Goal: Task Accomplishment & Management: Manage account settings

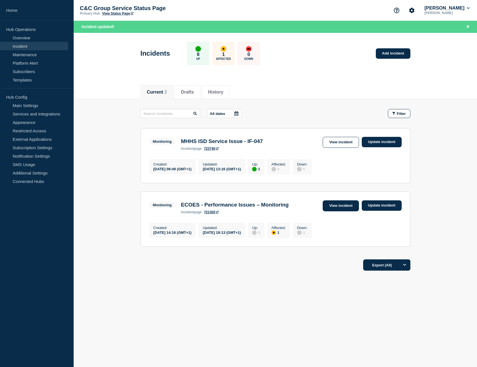
click at [348, 205] on link "View incident" at bounding box center [340, 205] width 36 height 11
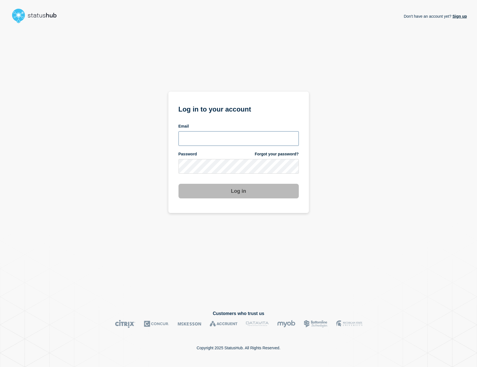
type input "[PERSON_NAME][EMAIL_ADDRESS][PERSON_NAME][DOMAIN_NAME]"
click at [236, 190] on button "Log in" at bounding box center [238, 191] width 120 height 15
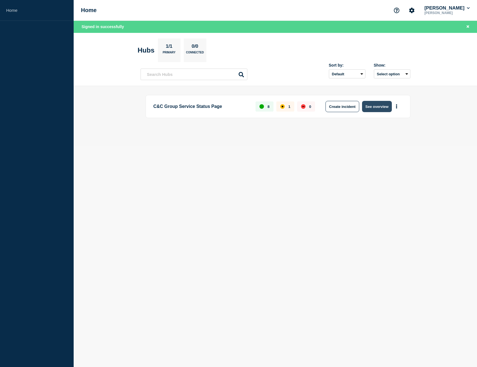
click at [386, 106] on button "See overview" at bounding box center [377, 106] width 30 height 11
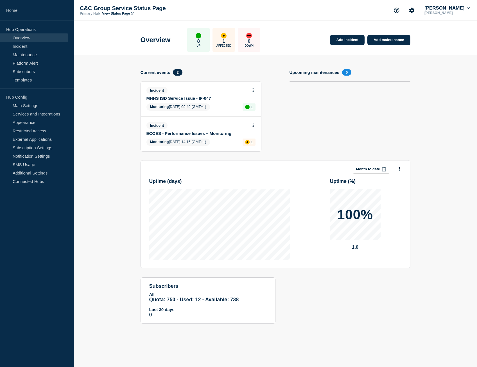
click at [253, 124] on icon at bounding box center [252, 125] width 1 height 4
click at [256, 145] on link "Update incident" at bounding box center [252, 146] width 27 height 4
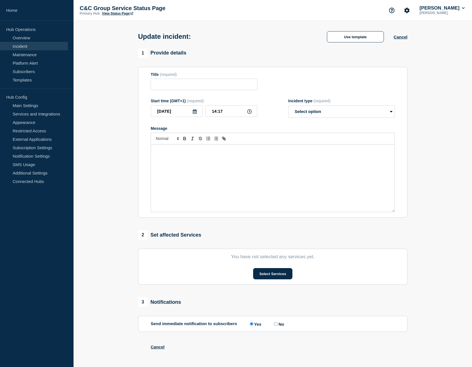
type input "ECOES - Performance Issues – Monitoring"
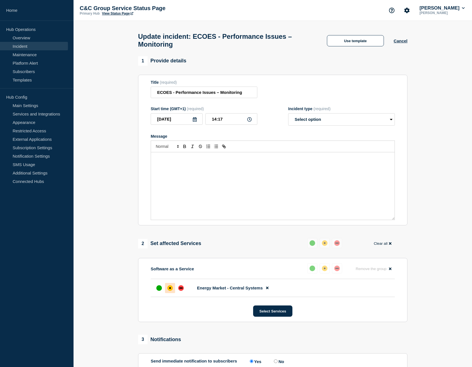
click at [391, 245] on icon at bounding box center [390, 243] width 3 height 3
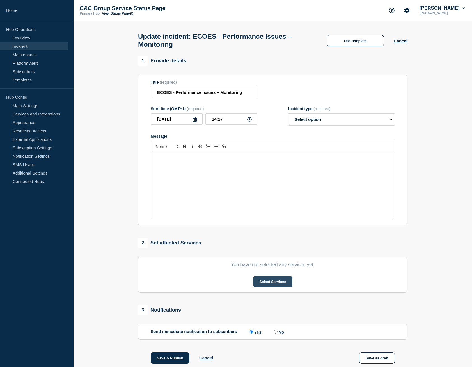
click at [283, 284] on button "Select Services" at bounding box center [272, 281] width 39 height 11
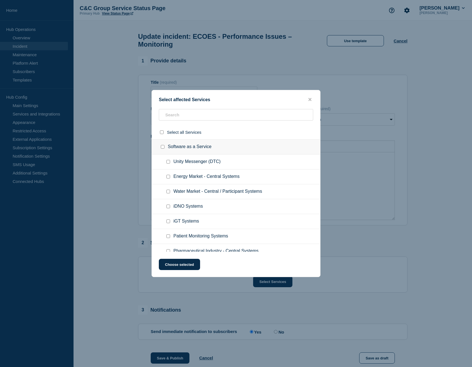
click at [169, 162] on input "Unity Messenger (DTC) checkbox" at bounding box center [169, 162] width 4 height 4
checkbox input "false"
click at [168, 175] on input "Energy Market - Central Systems checkbox" at bounding box center [169, 177] width 4 height 4
checkbox input "true"
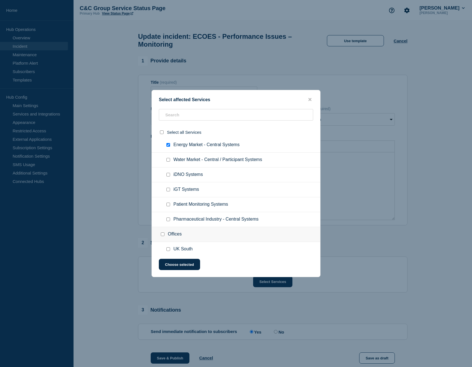
scroll to position [52, 0]
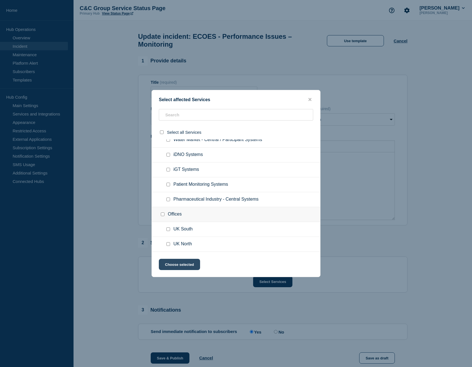
click at [187, 266] on button "Choose selected" at bounding box center [179, 264] width 41 height 11
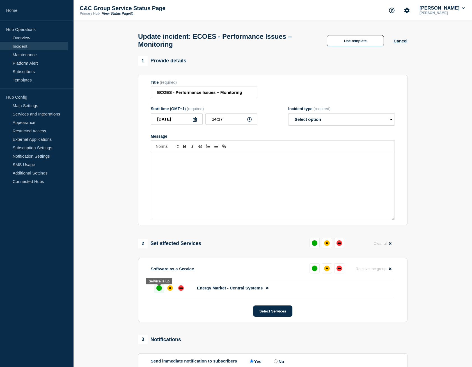
click at [158, 291] on div "up" at bounding box center [159, 288] width 6 height 6
click at [159, 291] on div "up" at bounding box center [159, 288] width 6 height 6
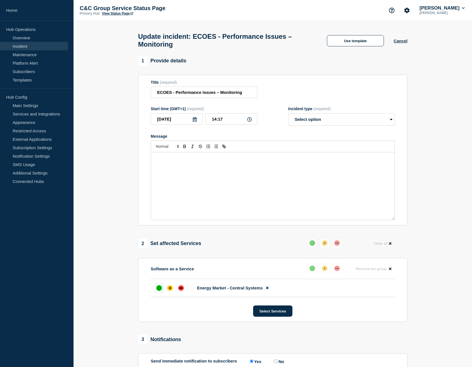
click at [159, 291] on div "up" at bounding box center [159, 288] width 6 height 6
click at [180, 288] on div "down" at bounding box center [180, 287] width 3 height 1
click at [169, 289] on div "affected" at bounding box center [170, 288] width 2 height 2
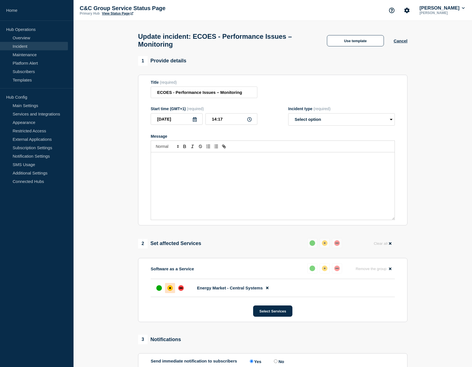
click at [169, 289] on div "affected" at bounding box center [170, 288] width 2 height 2
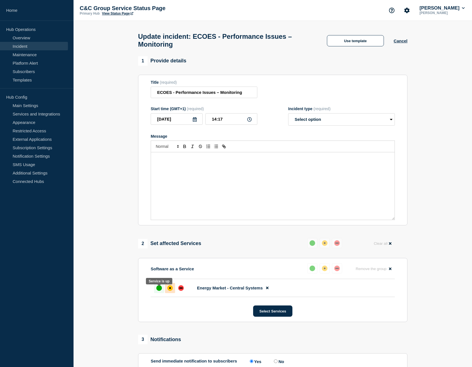
click at [159, 288] on div "up" at bounding box center [159, 288] width 6 height 6
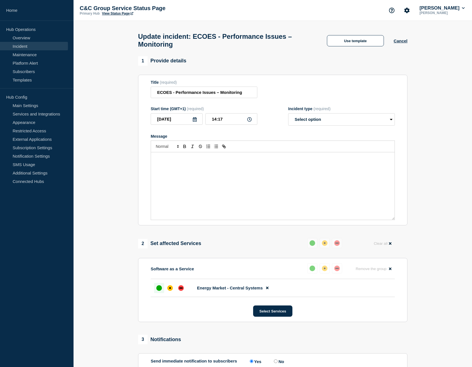
click at [159, 288] on div "up" at bounding box center [159, 288] width 6 height 6
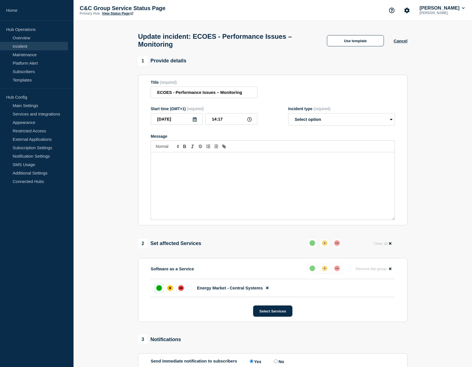
click at [159, 288] on div "up" at bounding box center [159, 288] width 6 height 6
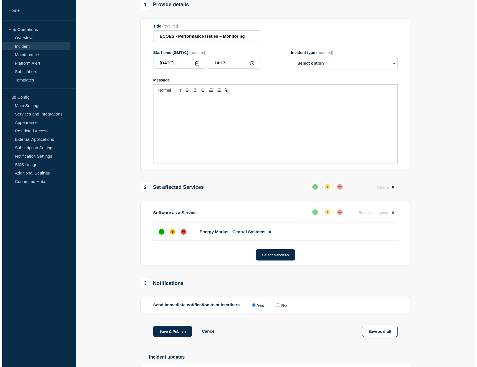
scroll to position [0, 0]
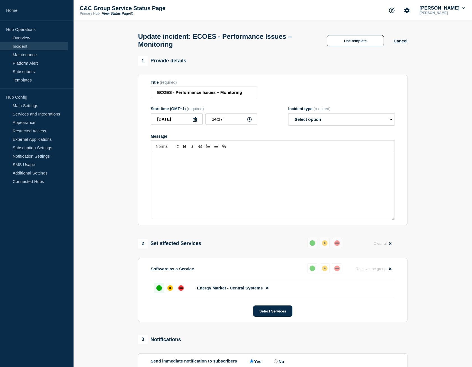
click at [401, 39] on div "Use template Cancel" at bounding box center [362, 41] width 90 height 12
click at [402, 42] on button "Cancel" at bounding box center [401, 40] width 14 height 5
